Goal: Understand process/instructions: Learn about a topic

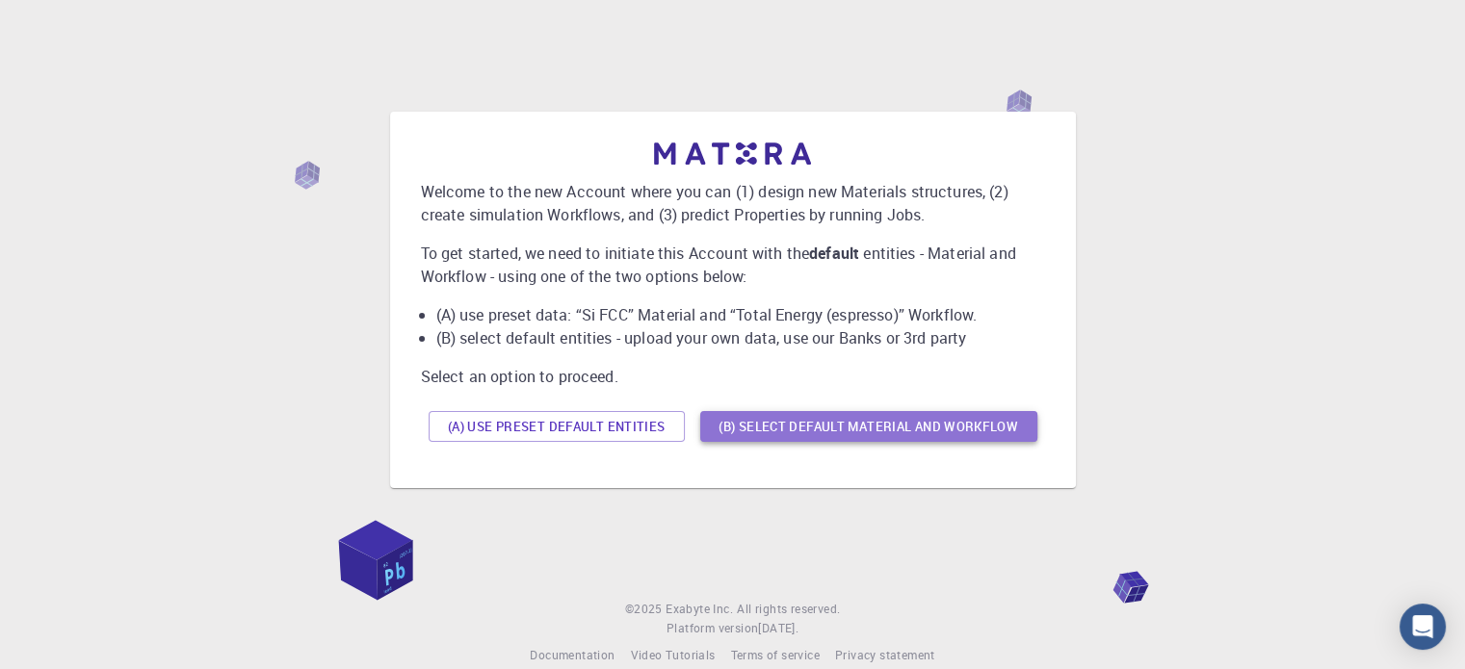
click at [749, 432] on button "(B) Select default material and workflow" at bounding box center [868, 426] width 337 height 31
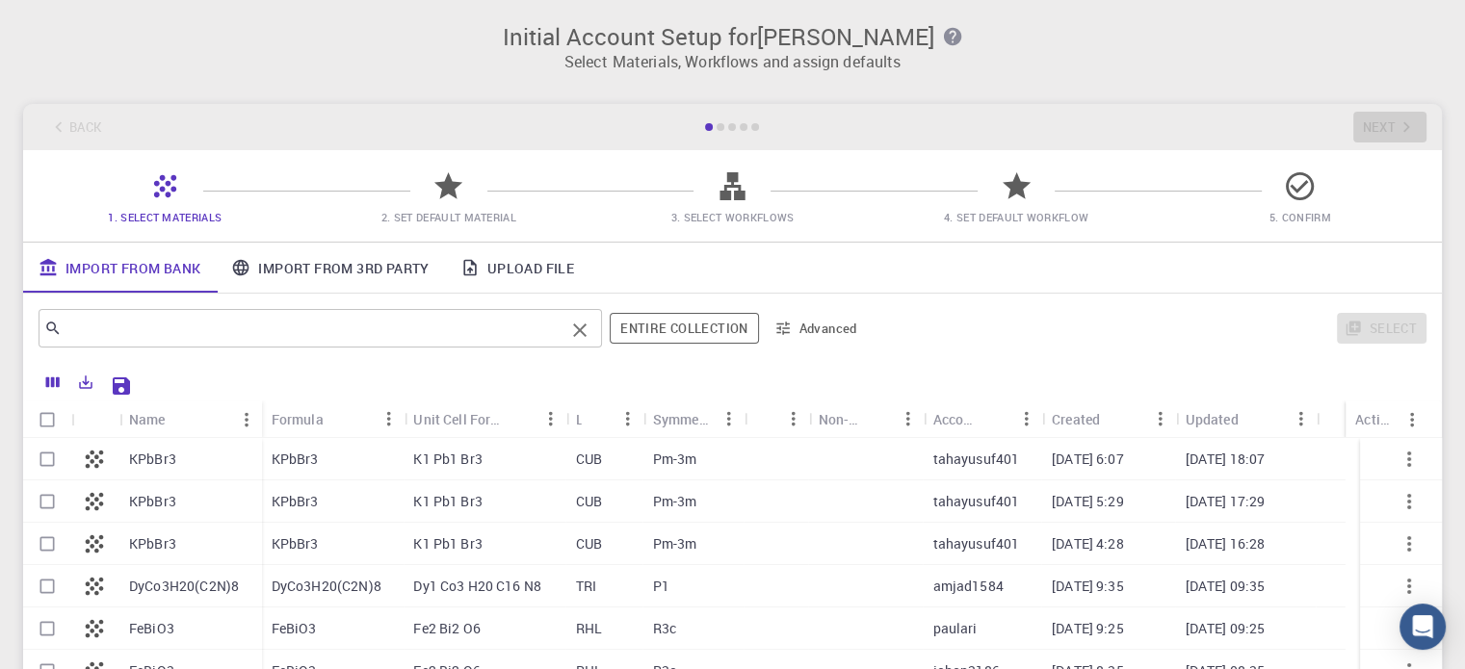
click at [119, 326] on input "text" at bounding box center [313, 328] width 503 height 27
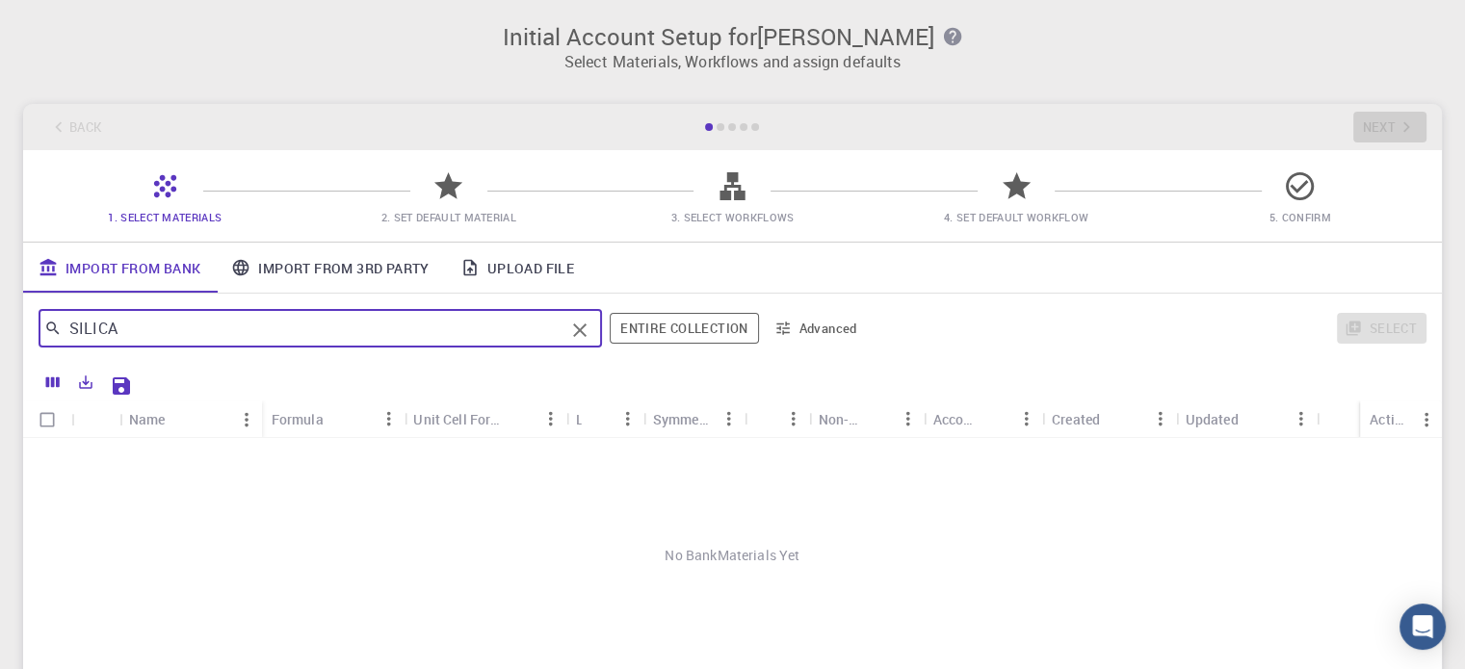
click at [126, 322] on input "SILICA" at bounding box center [313, 328] width 503 height 27
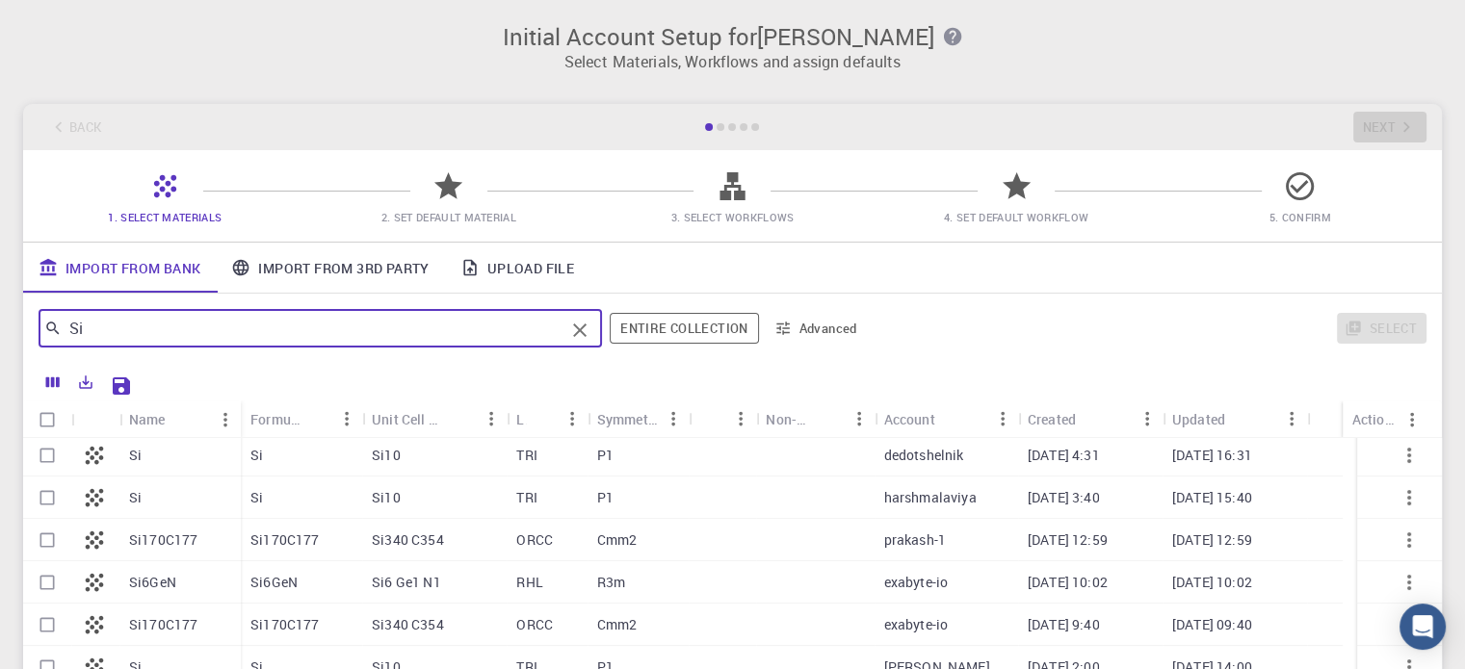
click at [143, 331] on input "Si" at bounding box center [313, 328] width 503 height 27
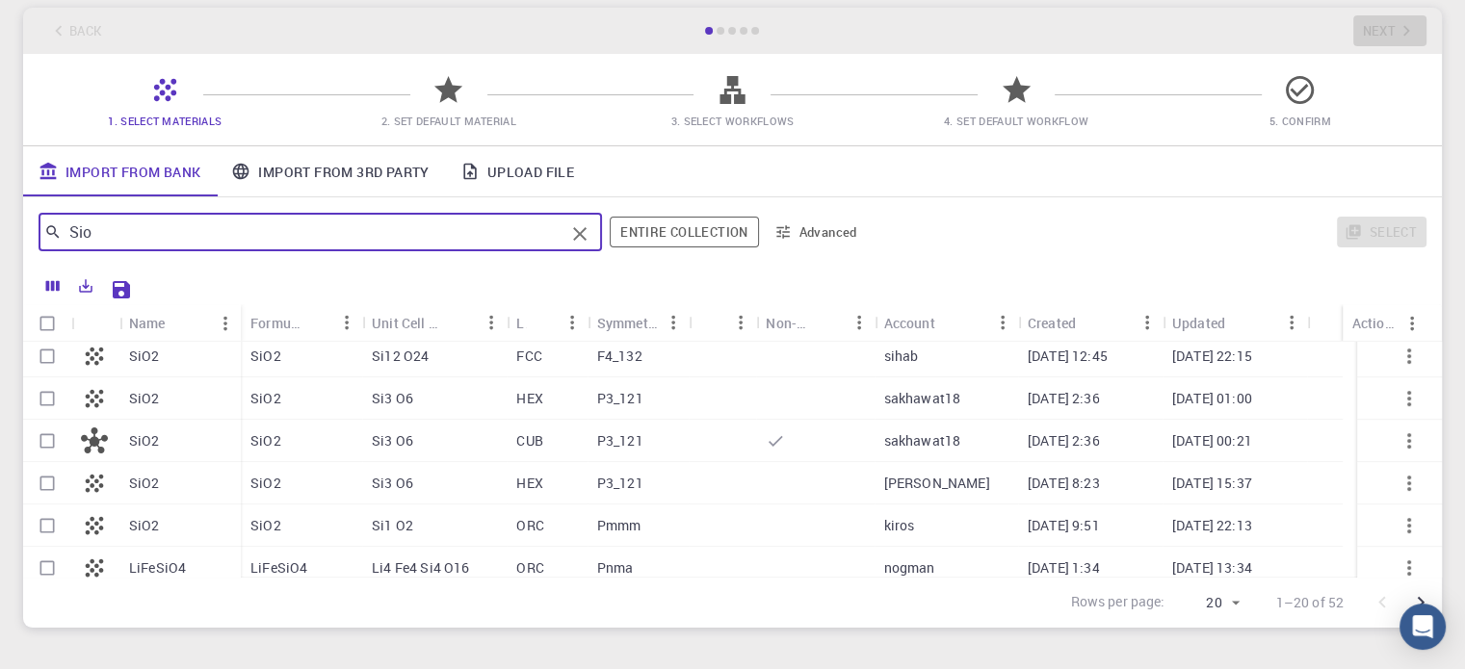
scroll to position [419, 0]
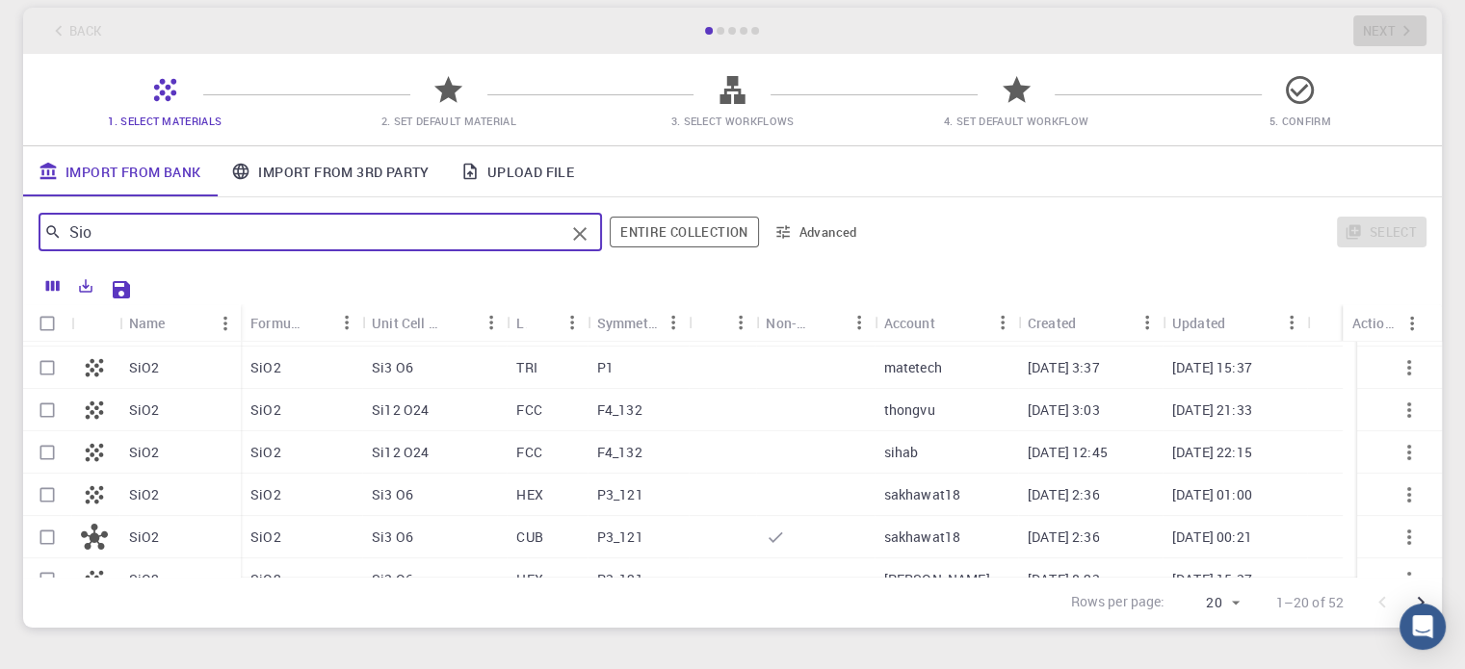
type input "Sio"
click at [54, 498] on input "Select row" at bounding box center [47, 495] width 37 height 37
checkbox input "true"
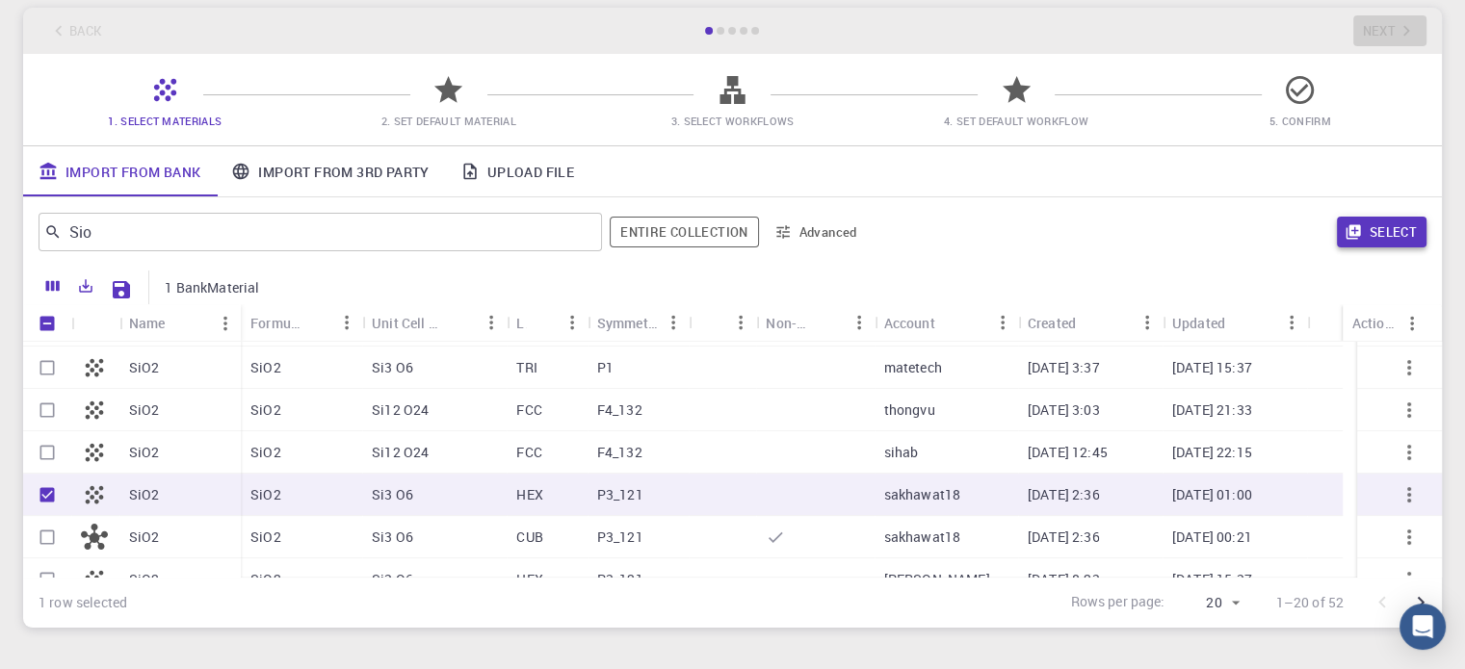
click at [1367, 226] on button "Select" at bounding box center [1382, 232] width 90 height 31
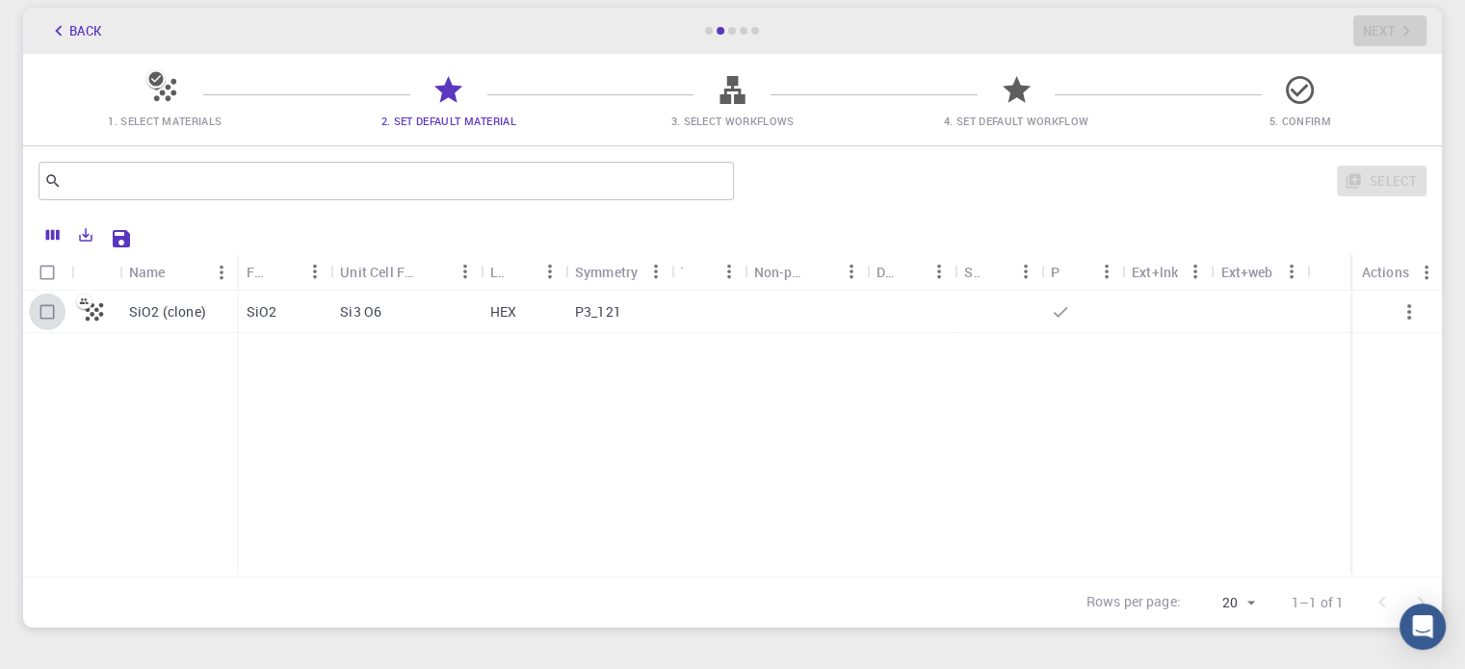
click at [58, 308] on input "Select row" at bounding box center [47, 312] width 37 height 37
checkbox input "true"
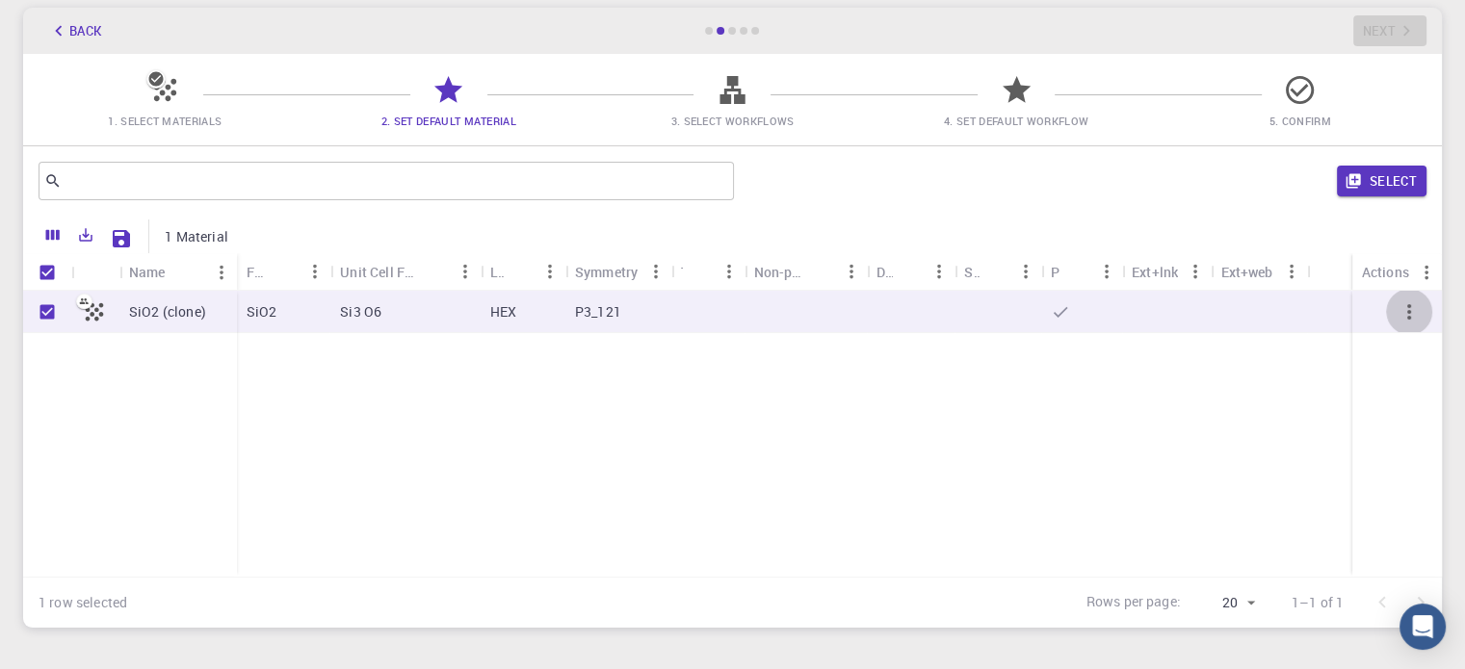
click at [1416, 308] on icon "button" at bounding box center [1408, 311] width 23 height 23
click at [1410, 309] on icon "button" at bounding box center [1408, 311] width 23 height 23
click at [83, 319] on icon at bounding box center [94, 312] width 27 height 27
checkbox input "false"
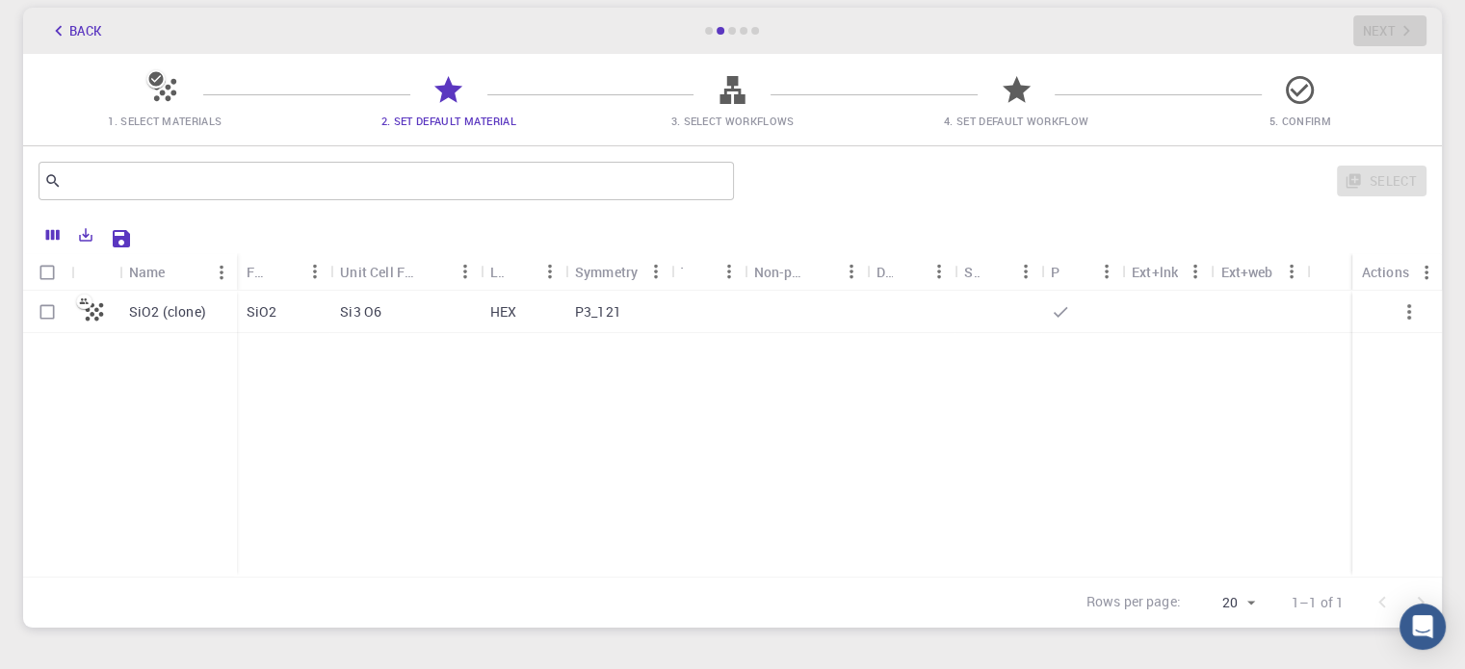
click at [1002, 310] on div at bounding box center [997, 312] width 86 height 42
checkbox input "true"
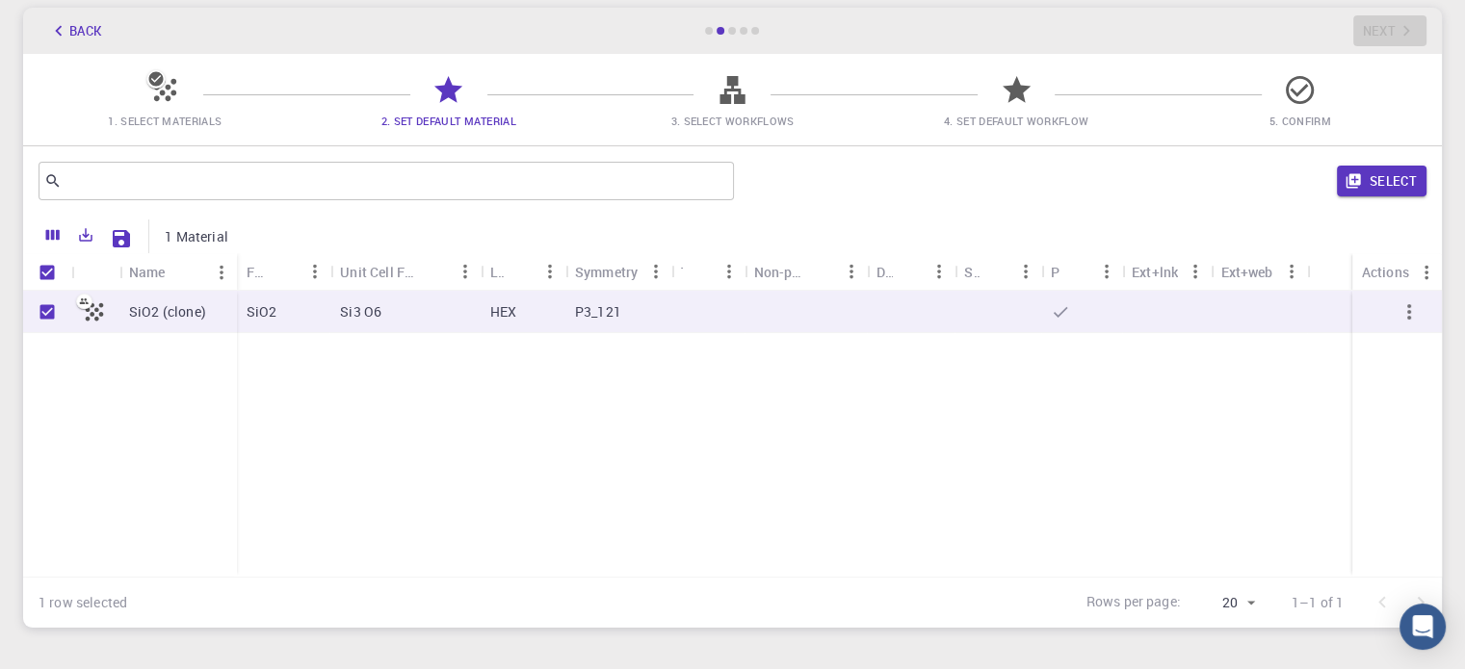
click at [1226, 311] on div at bounding box center [1258, 312] width 95 height 42
checkbox input "false"
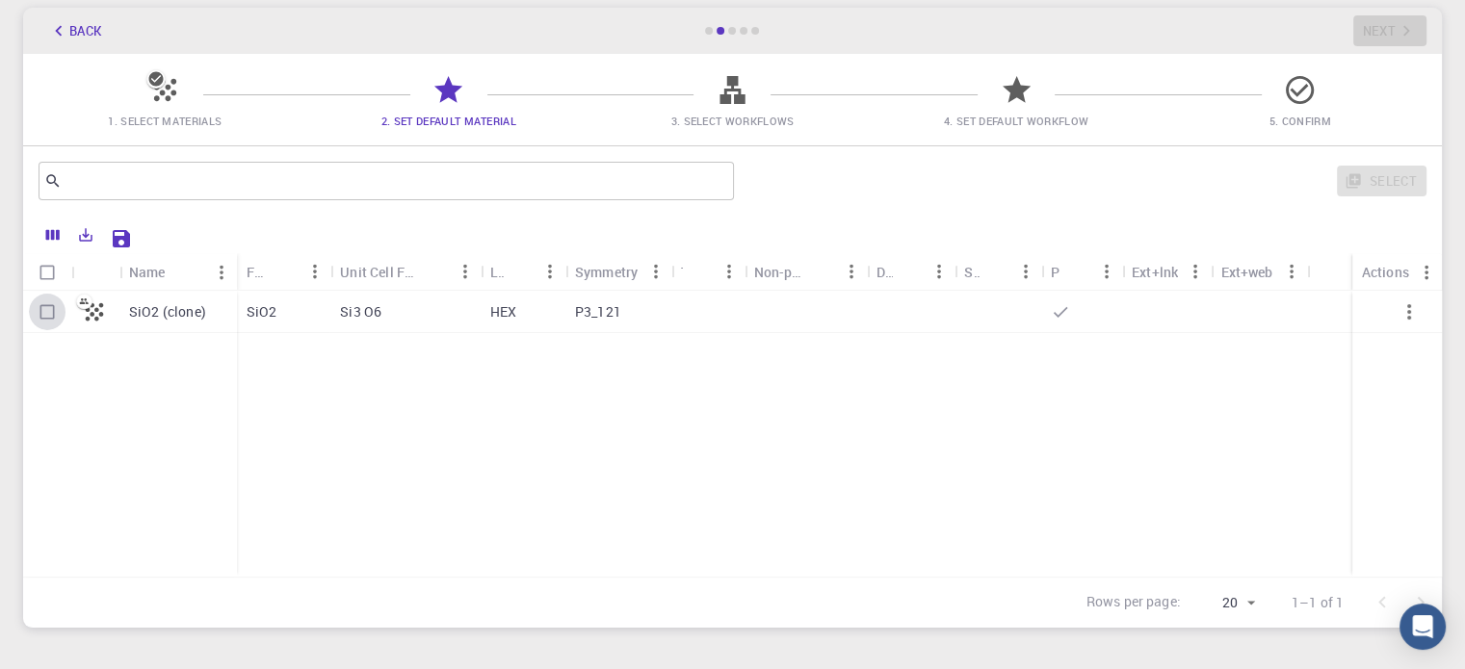
click at [44, 309] on input "Select row" at bounding box center [47, 312] width 37 height 37
checkbox input "true"
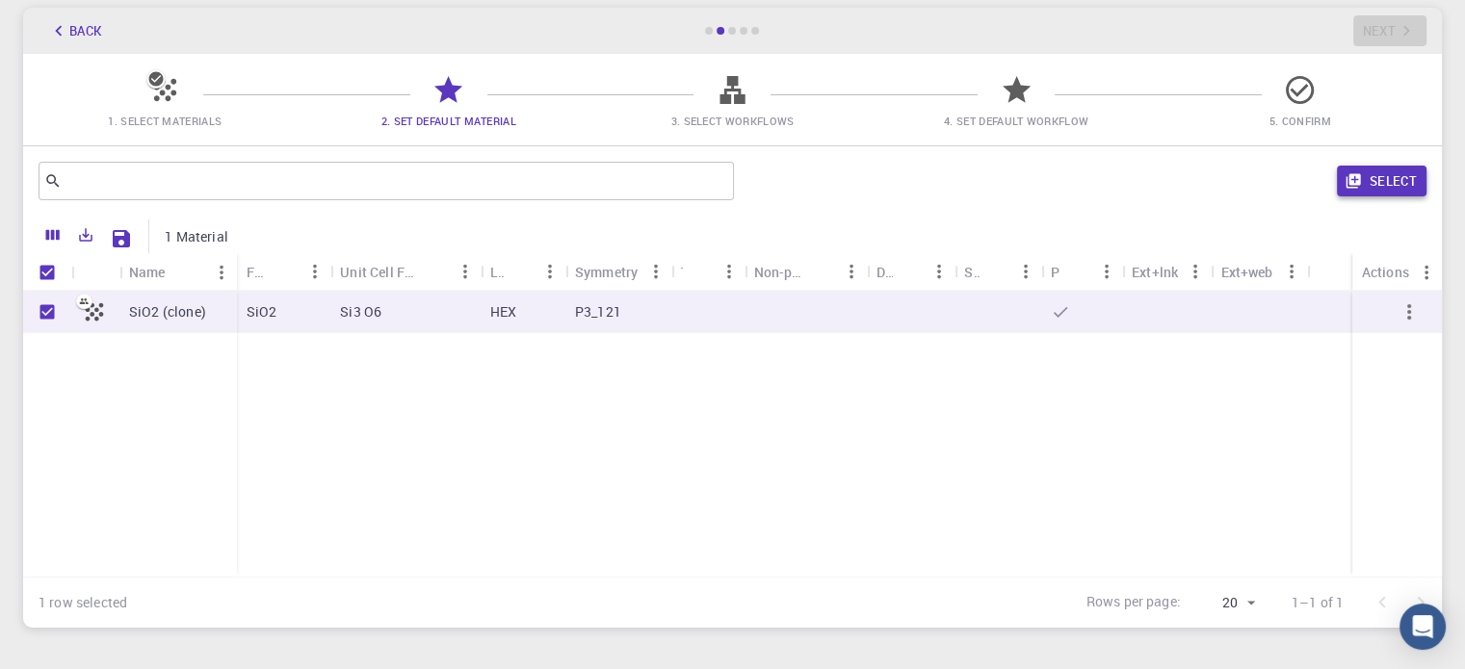
click at [1367, 171] on button "Select" at bounding box center [1382, 181] width 90 height 31
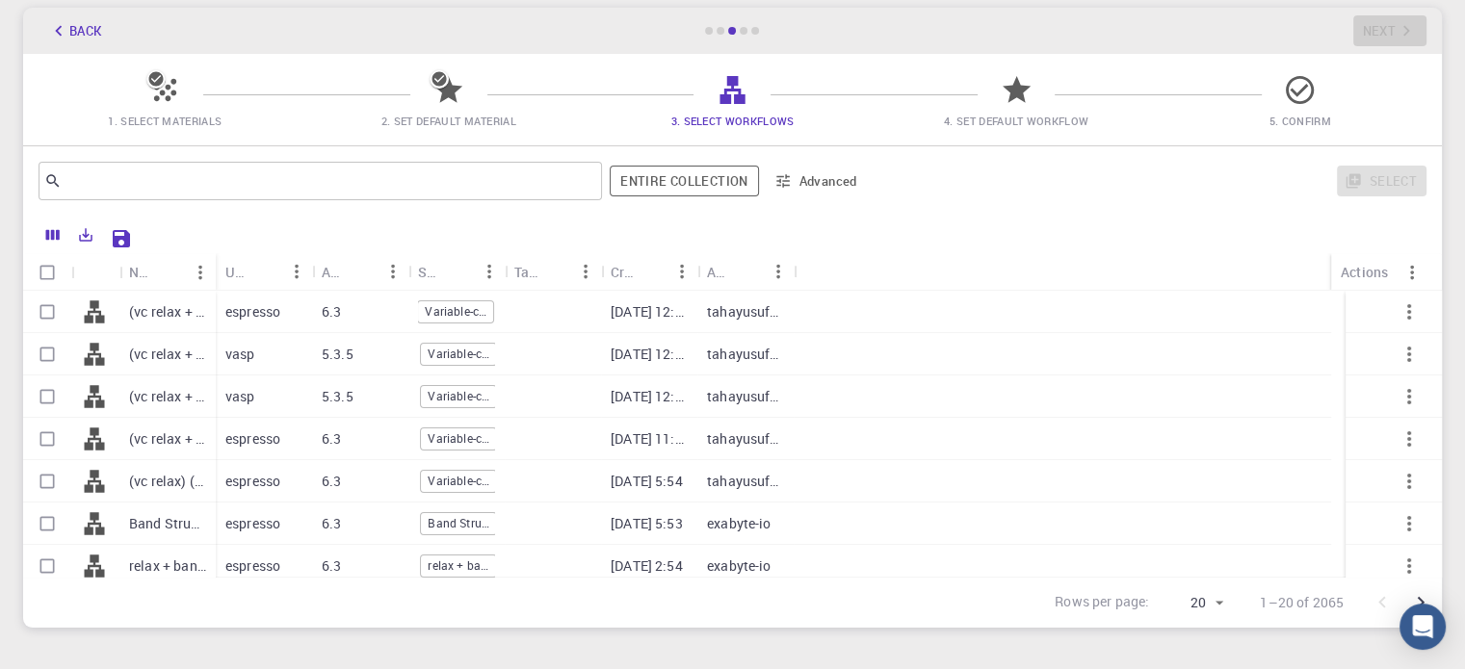
scroll to position [0, 0]
click at [49, 313] on input "Select row" at bounding box center [47, 312] width 37 height 37
checkbox input "true"
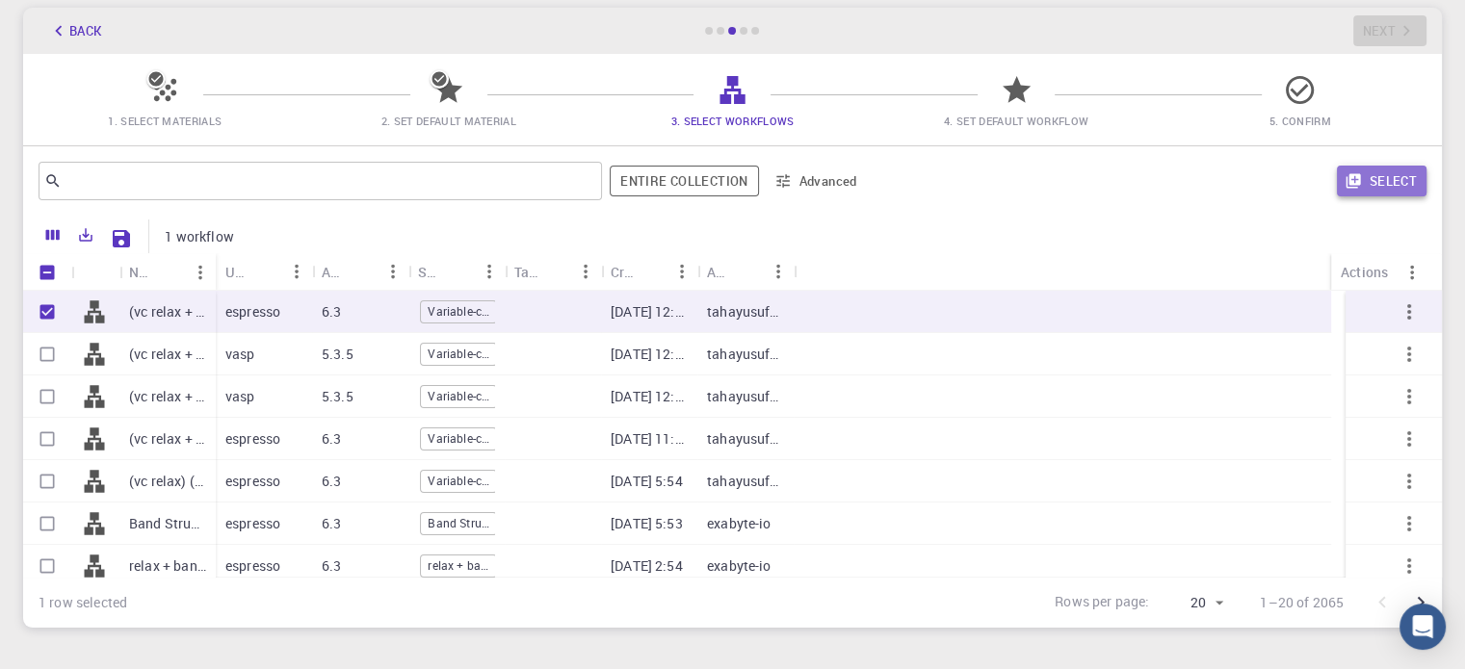
click at [1385, 173] on button "Select" at bounding box center [1382, 181] width 90 height 31
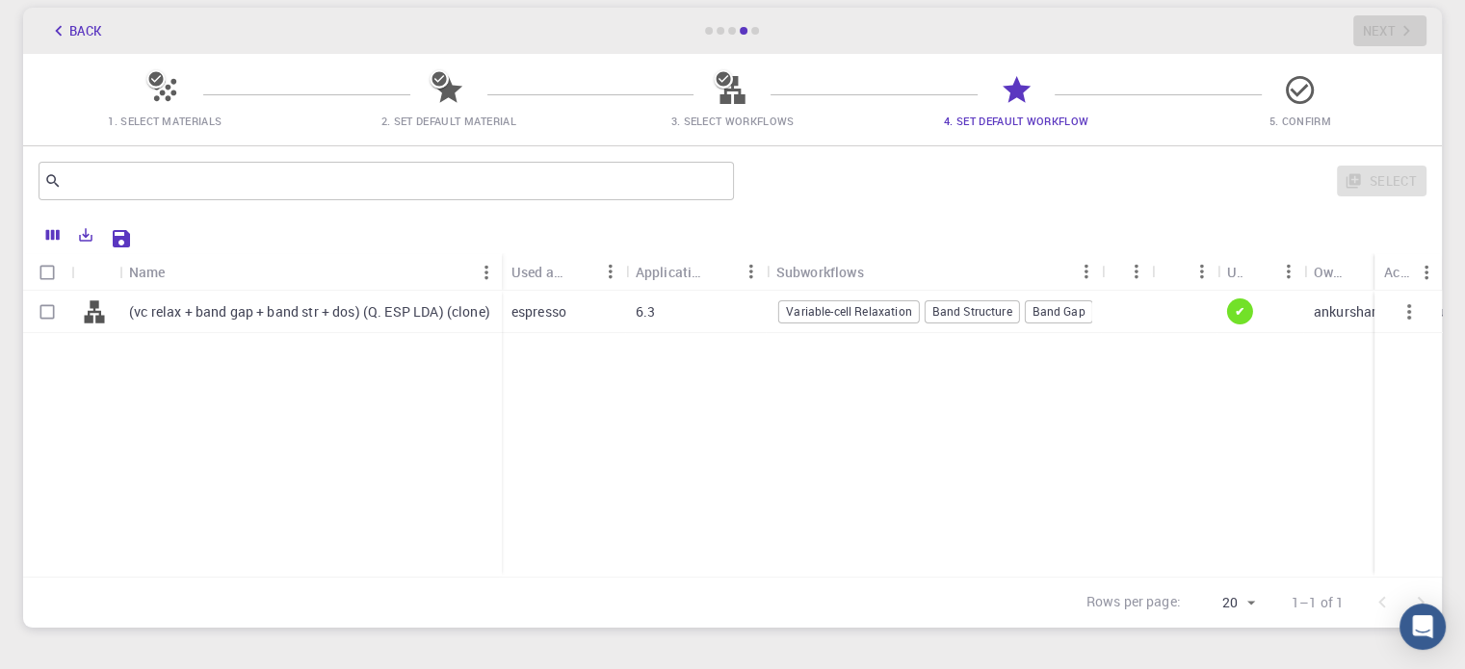
click at [52, 305] on input "Select row" at bounding box center [47, 312] width 37 height 37
checkbox input "true"
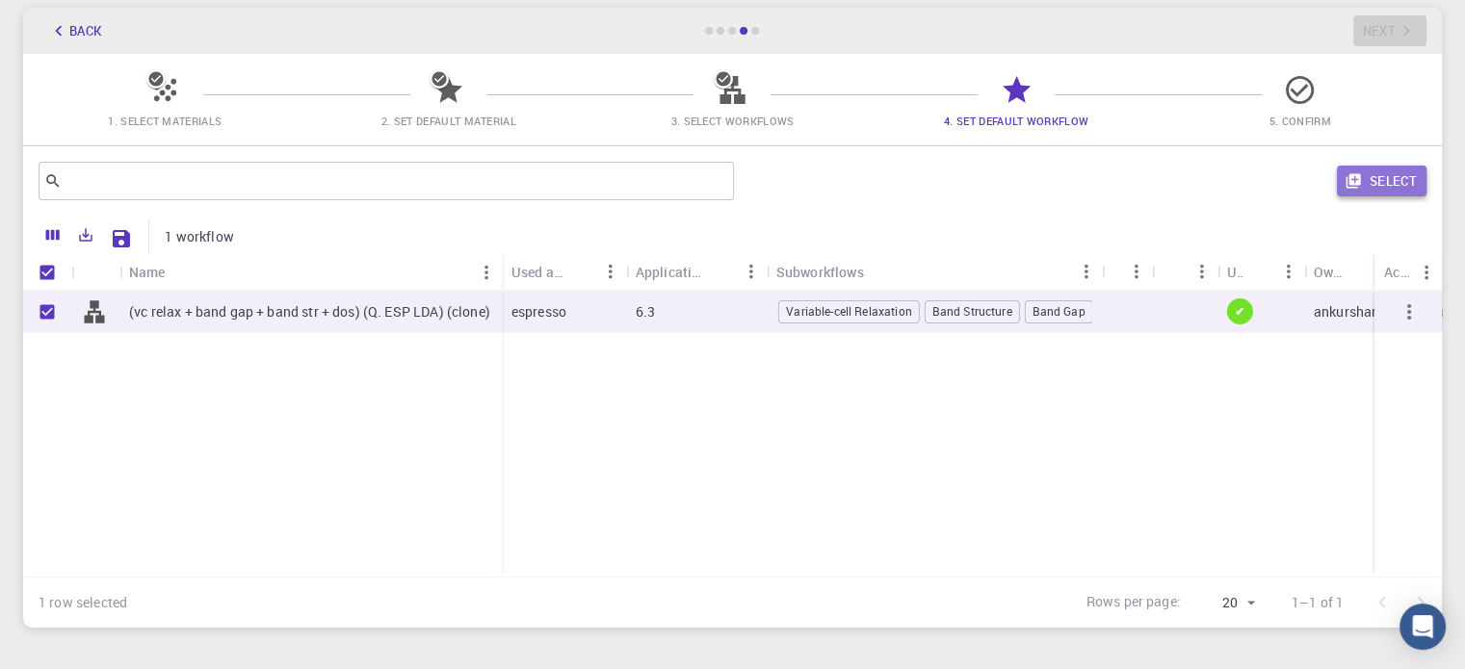
click at [1418, 187] on button "Select" at bounding box center [1382, 181] width 90 height 31
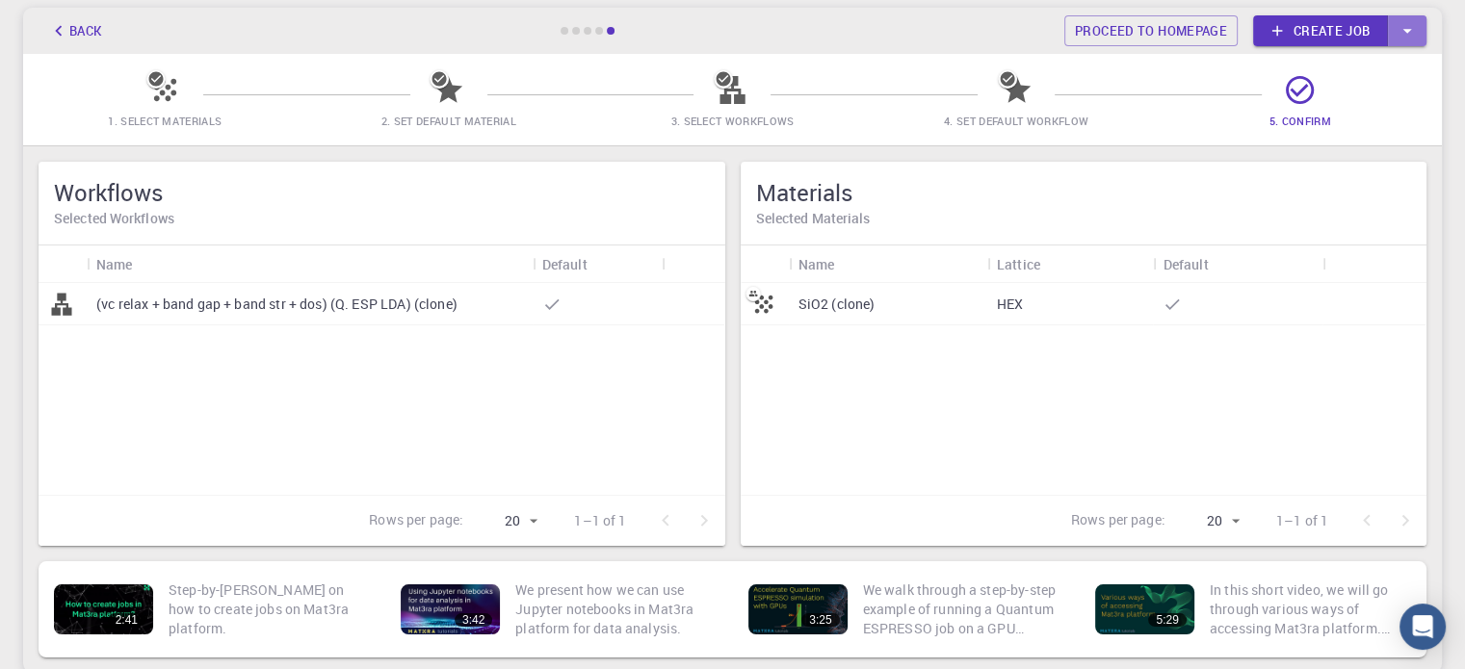
click at [1409, 28] on icon "button" at bounding box center [1406, 30] width 21 height 21
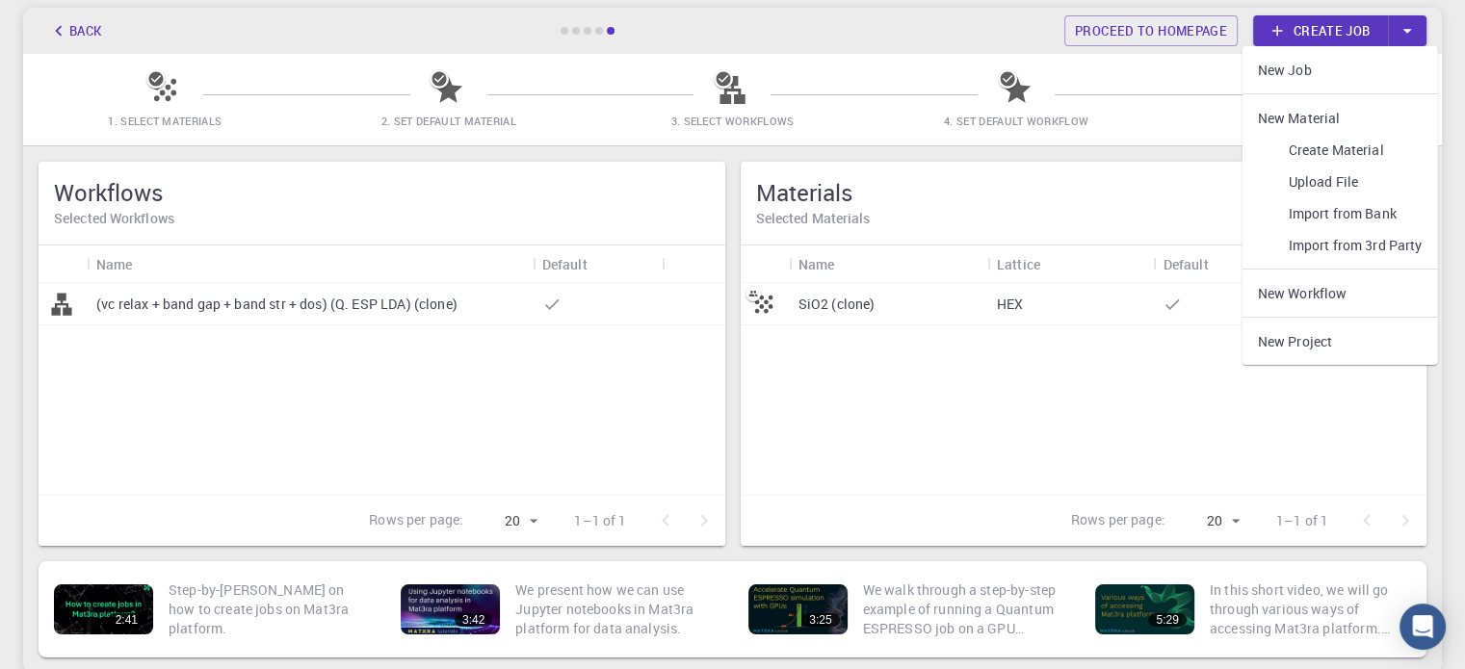
click at [1025, 433] on div "SiO2 (clone) HEX" at bounding box center [1084, 389] width 687 height 212
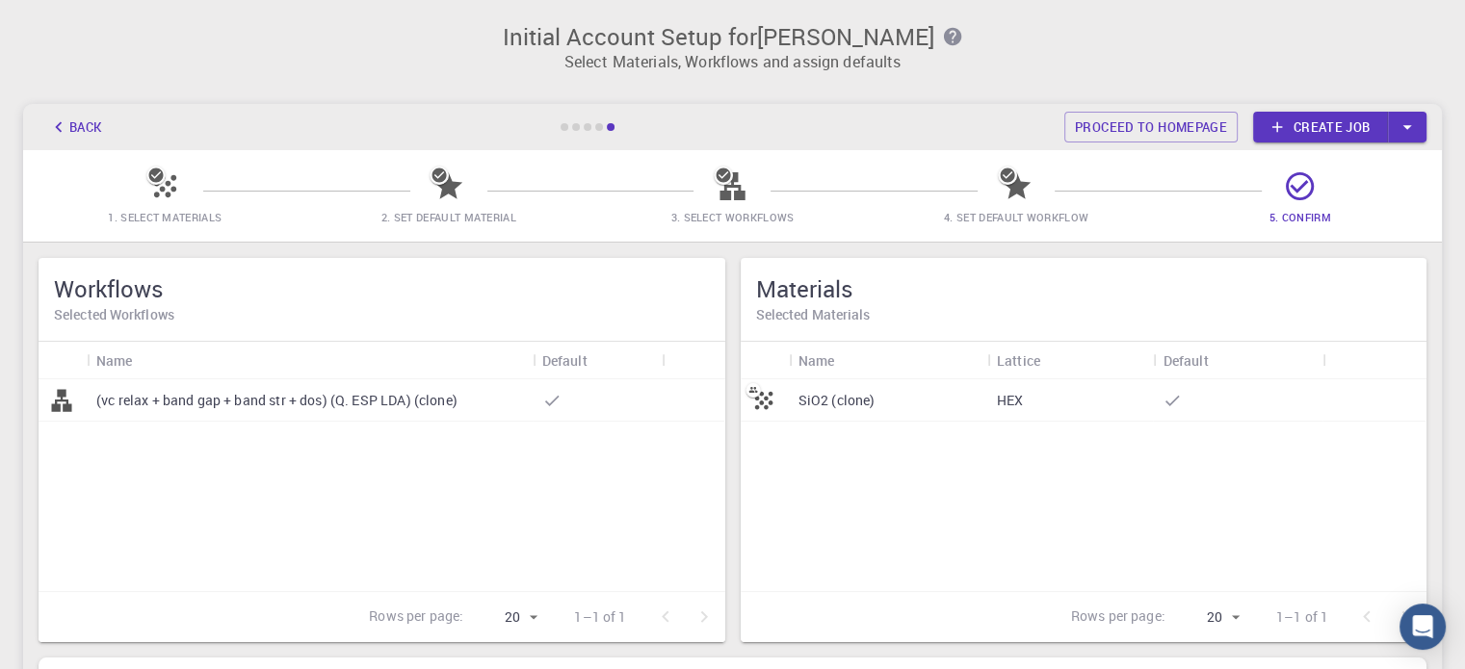
click at [961, 413] on div "SiO2 (clone)" at bounding box center [888, 400] width 198 height 42
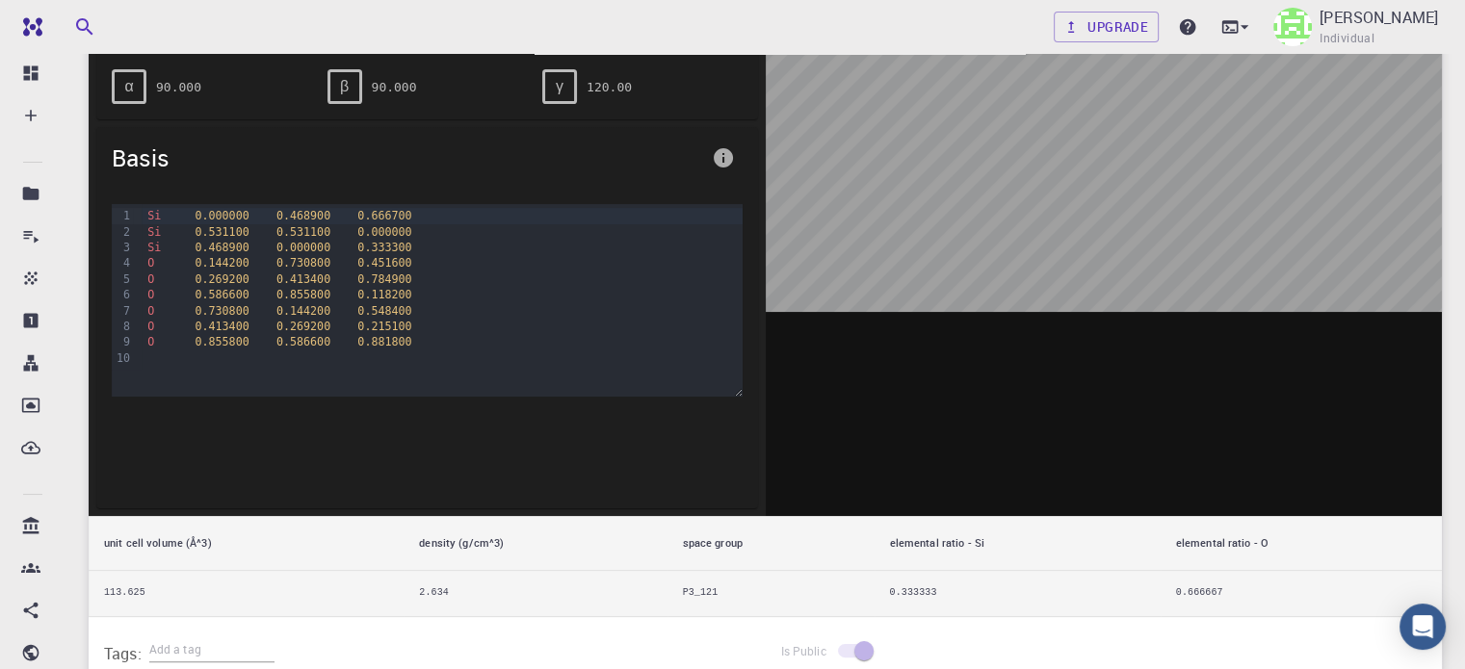
scroll to position [172, 0]
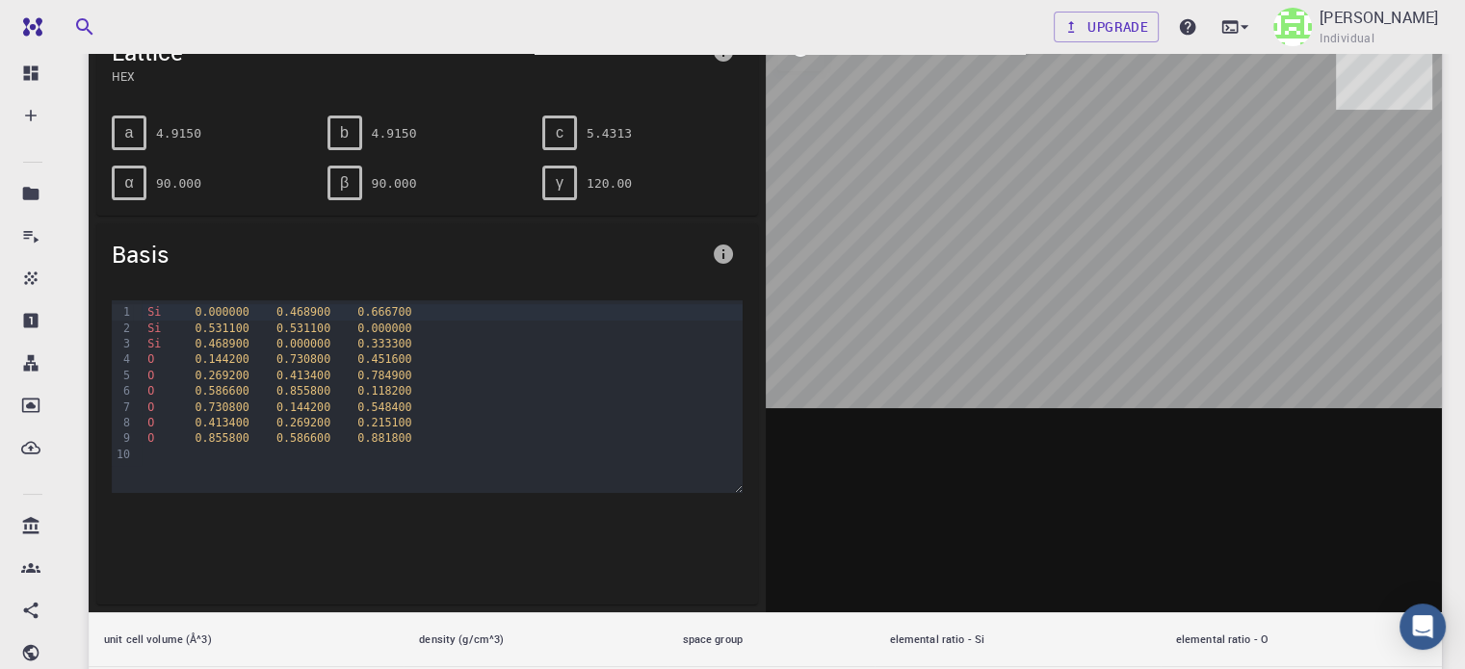
click at [558, 179] on span "γ" at bounding box center [560, 182] width 8 height 17
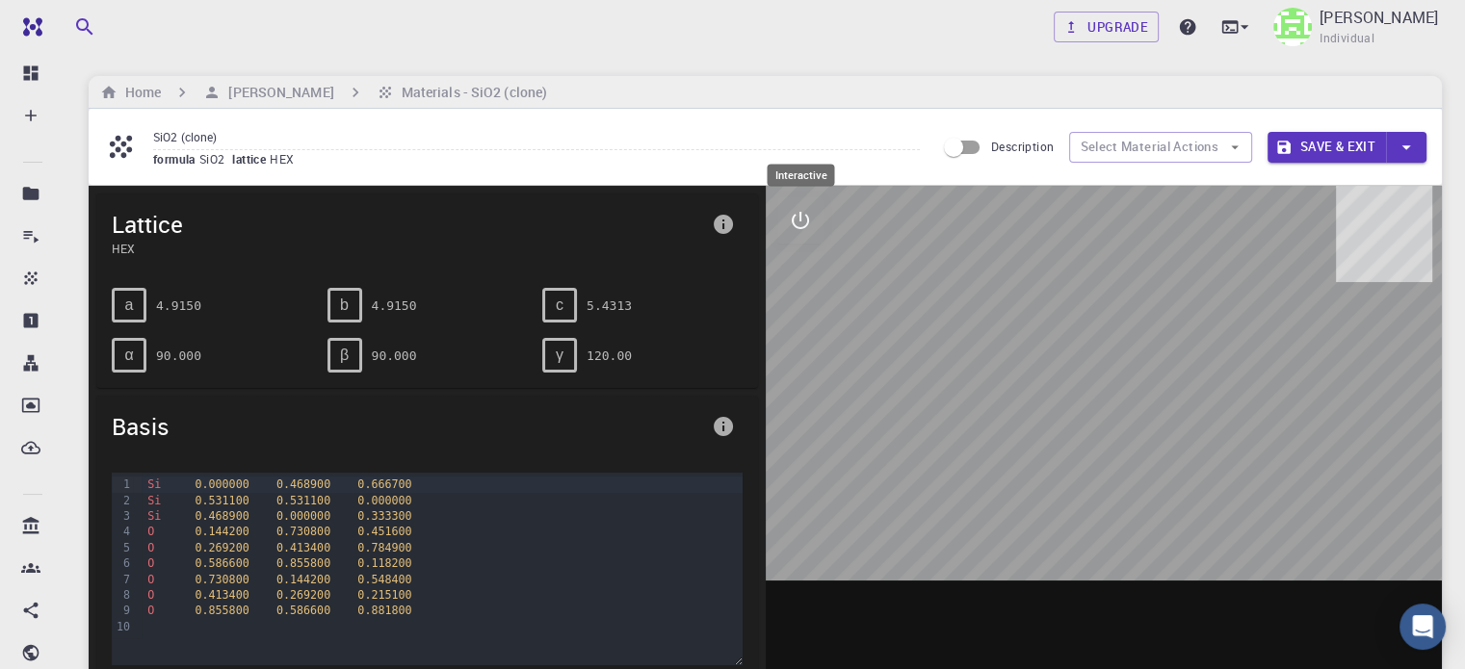
click at [801, 219] on icon "interactive" at bounding box center [800, 220] width 23 height 23
click at [796, 225] on icon "interactive" at bounding box center [800, 220] width 23 height 23
click at [800, 275] on icon "view" at bounding box center [800, 266] width 23 height 23
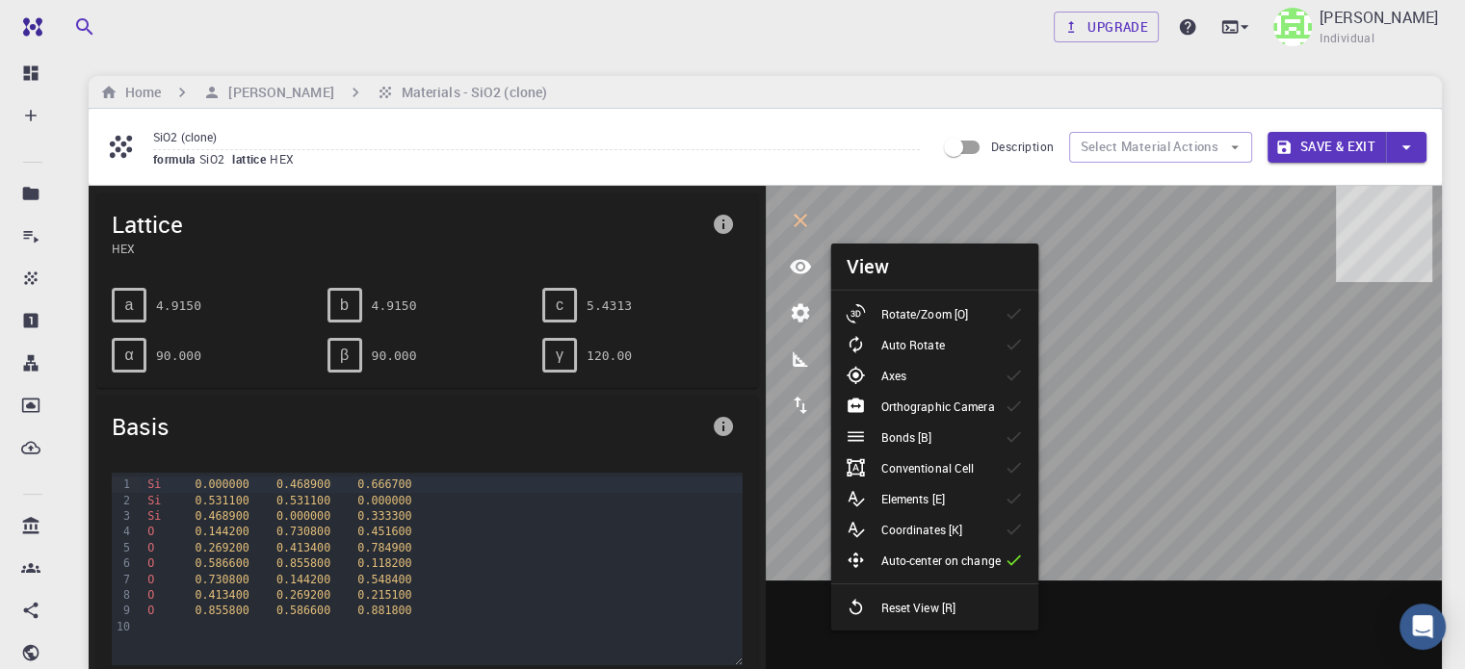
click at [965, 311] on p "Rotate/Zoom [O]" at bounding box center [924, 313] width 88 height 17
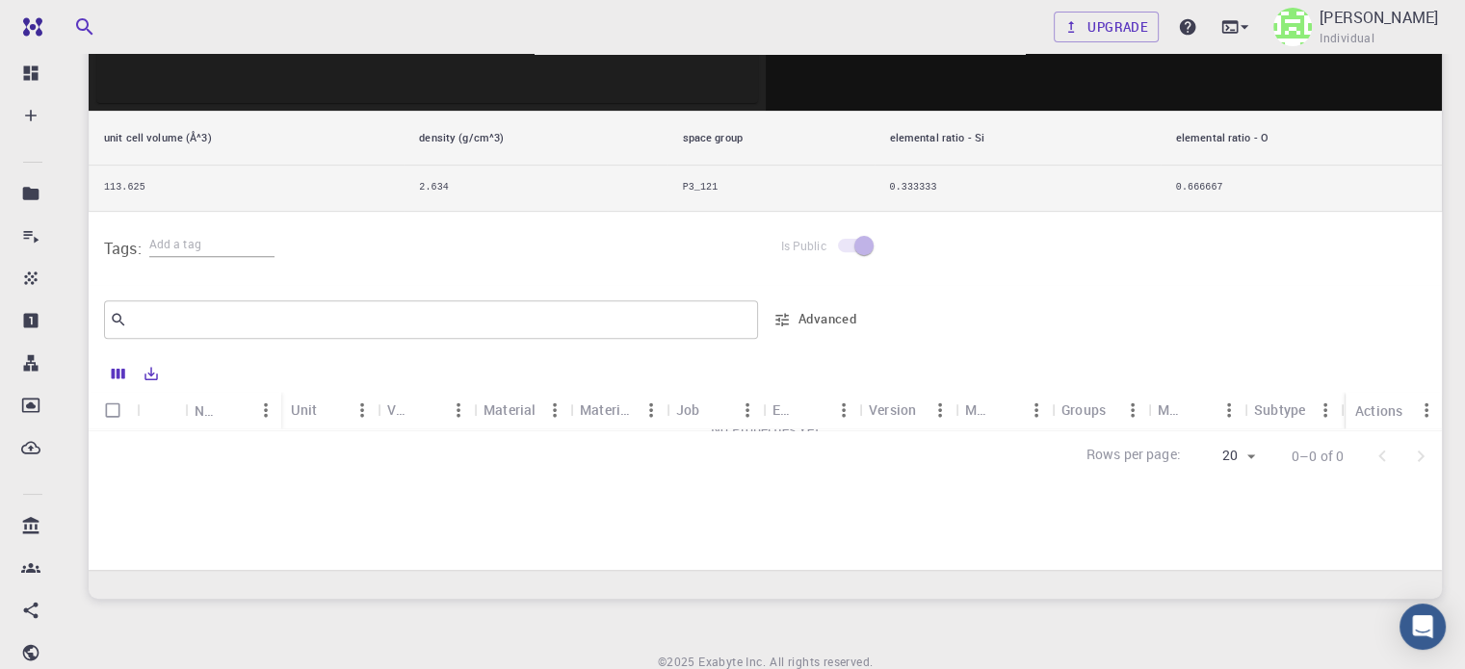
scroll to position [750, 0]
